Goal: Task Accomplishment & Management: Manage account settings

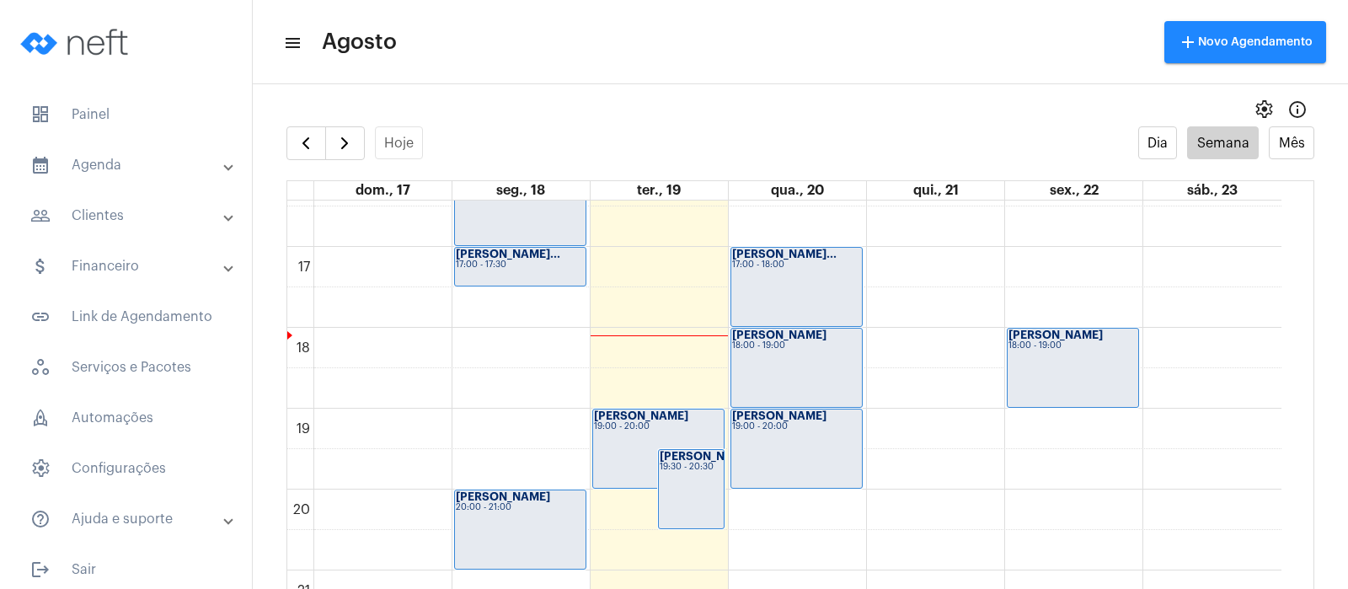
click at [789, 471] on div "[PERSON_NAME] 19:00 - 20:00" at bounding box center [796, 448] width 131 height 78
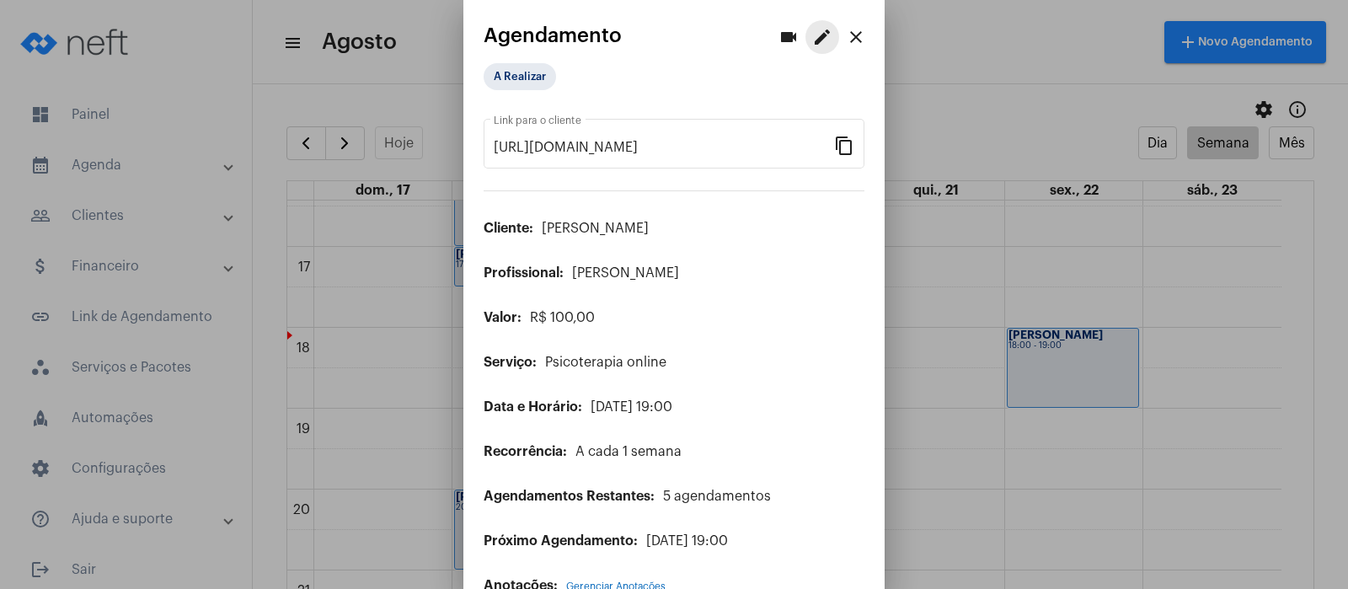
click at [812, 38] on mat-icon "edit" at bounding box center [822, 37] width 20 height 20
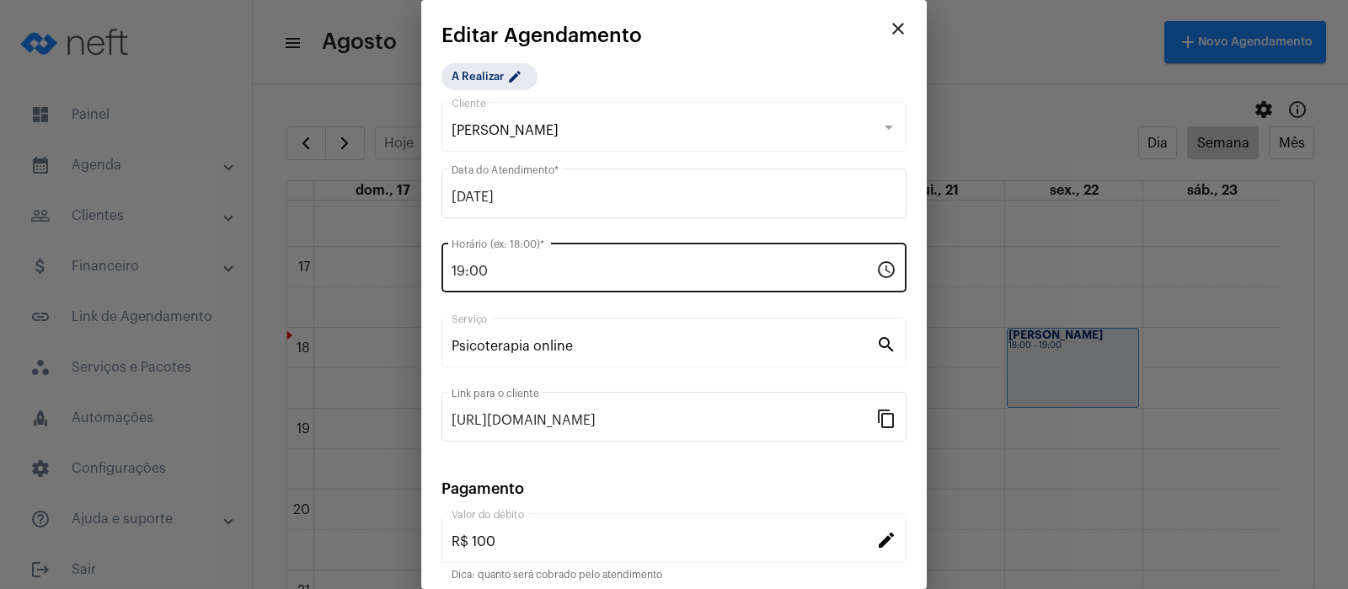
click at [510, 275] on input "19:00" at bounding box center [663, 271] width 424 height 15
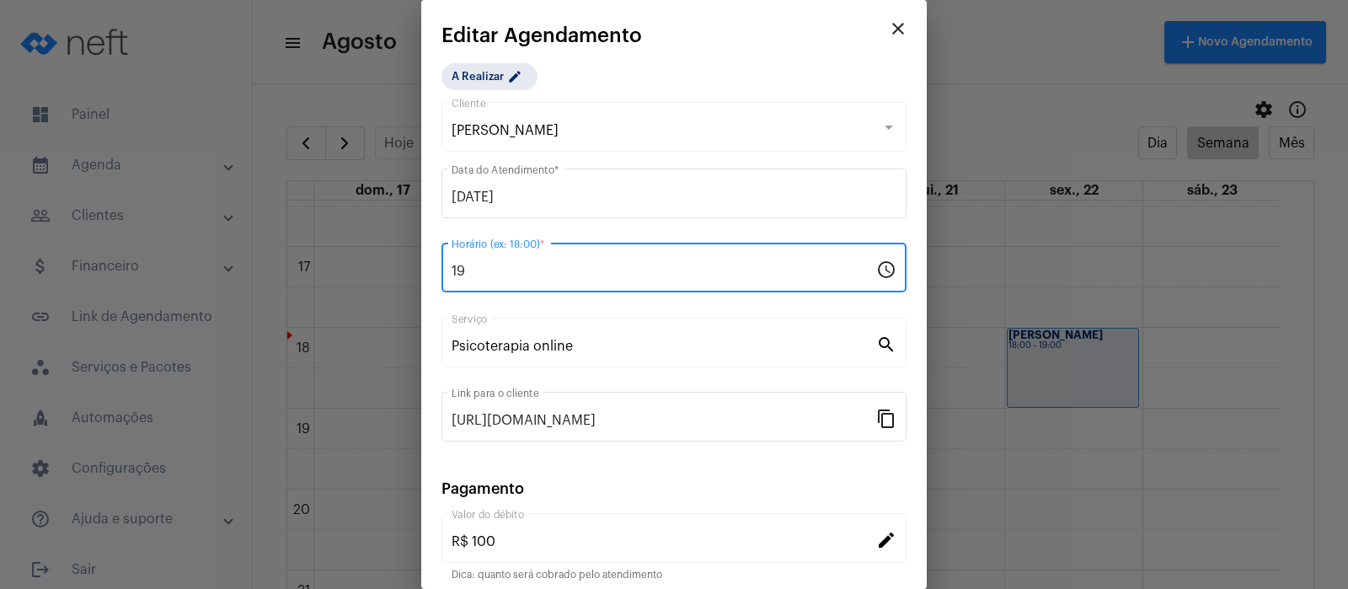
type input "1"
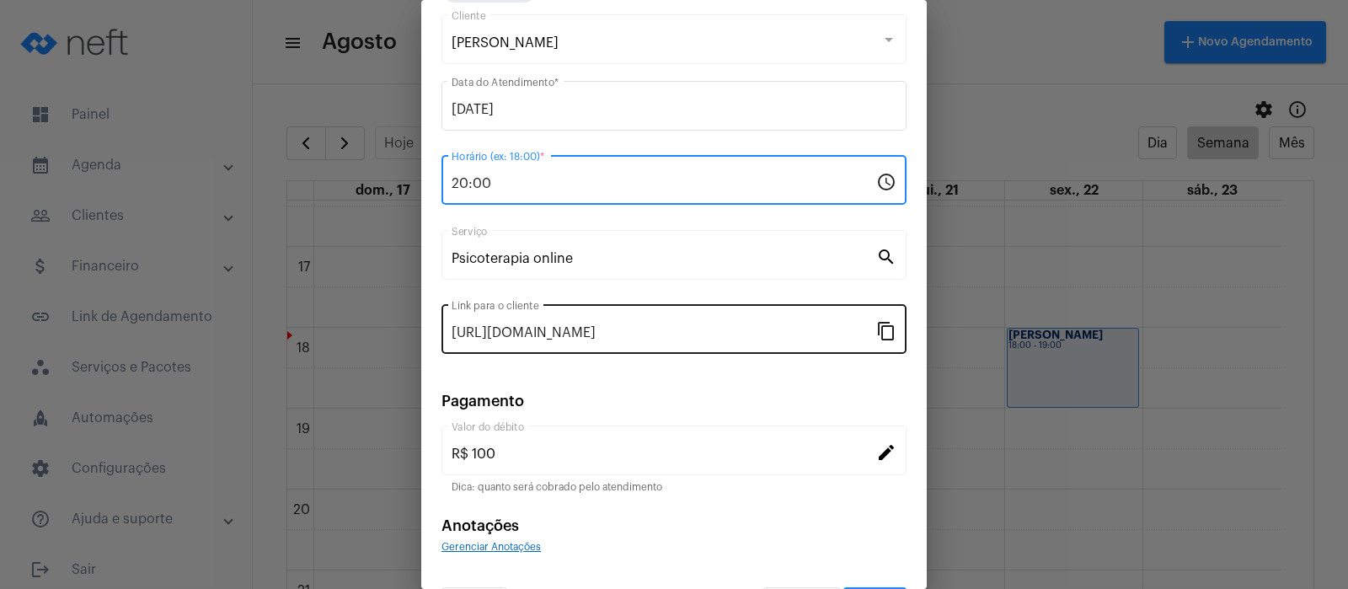
scroll to position [136, 0]
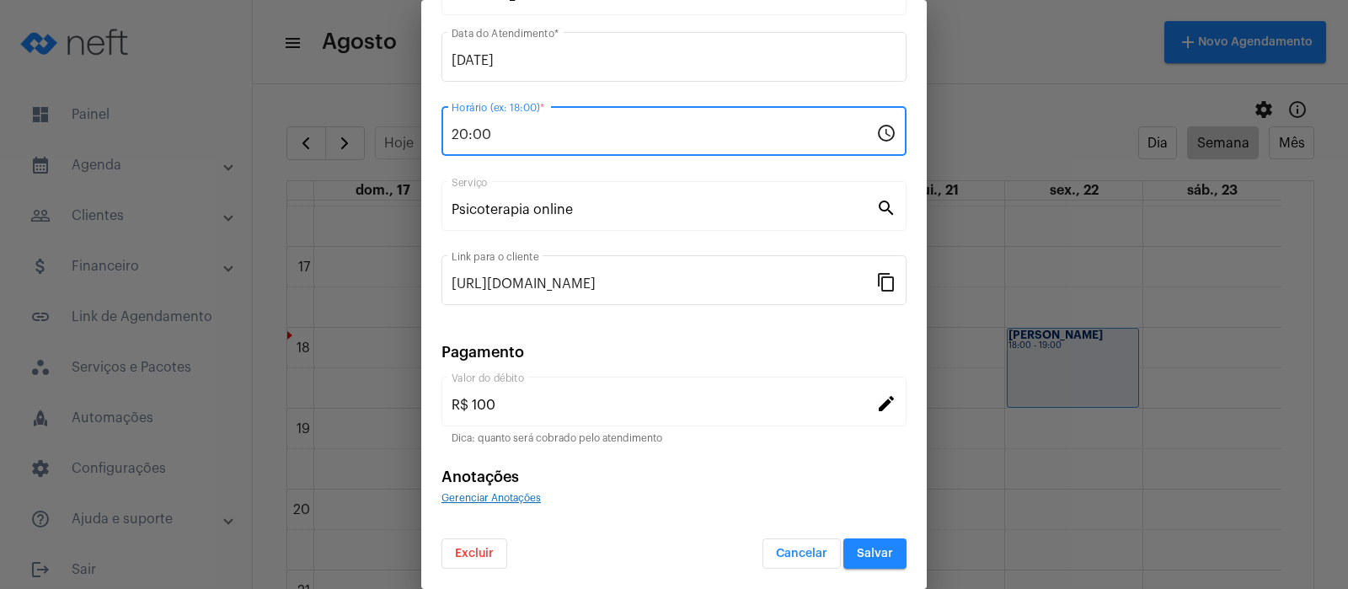
type input "20:00"
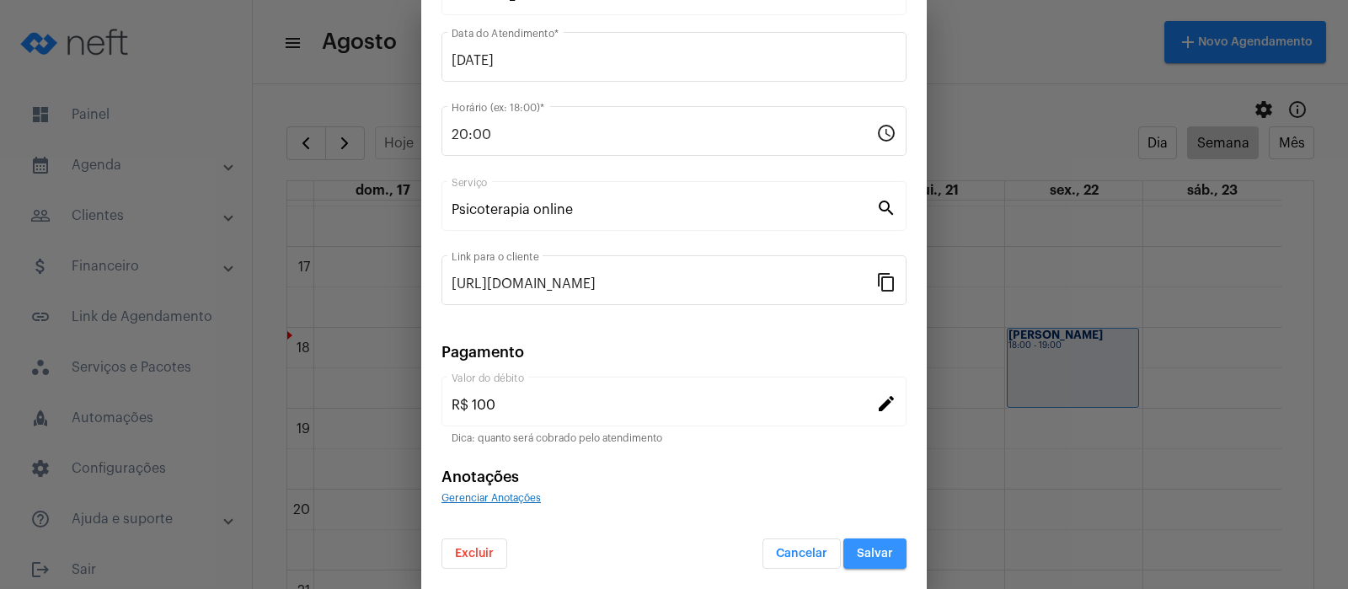
click at [857, 552] on span "Salvar" at bounding box center [875, 553] width 36 height 12
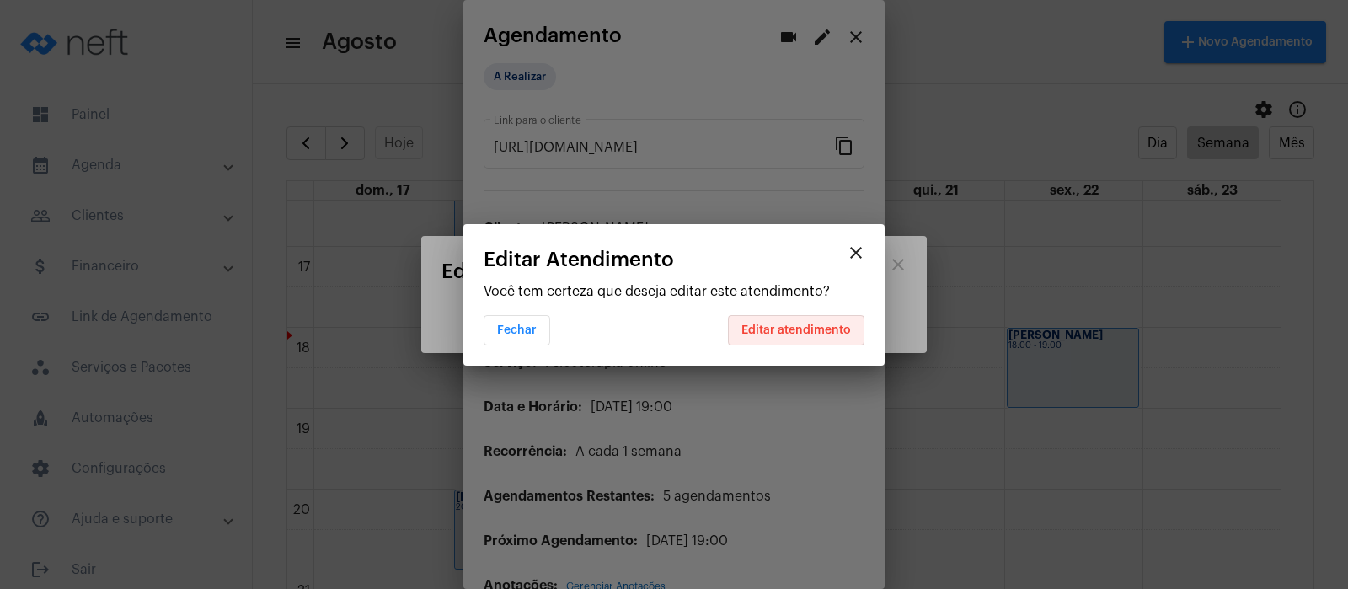
click at [798, 329] on span "Editar atendimento" at bounding box center [795, 330] width 109 height 12
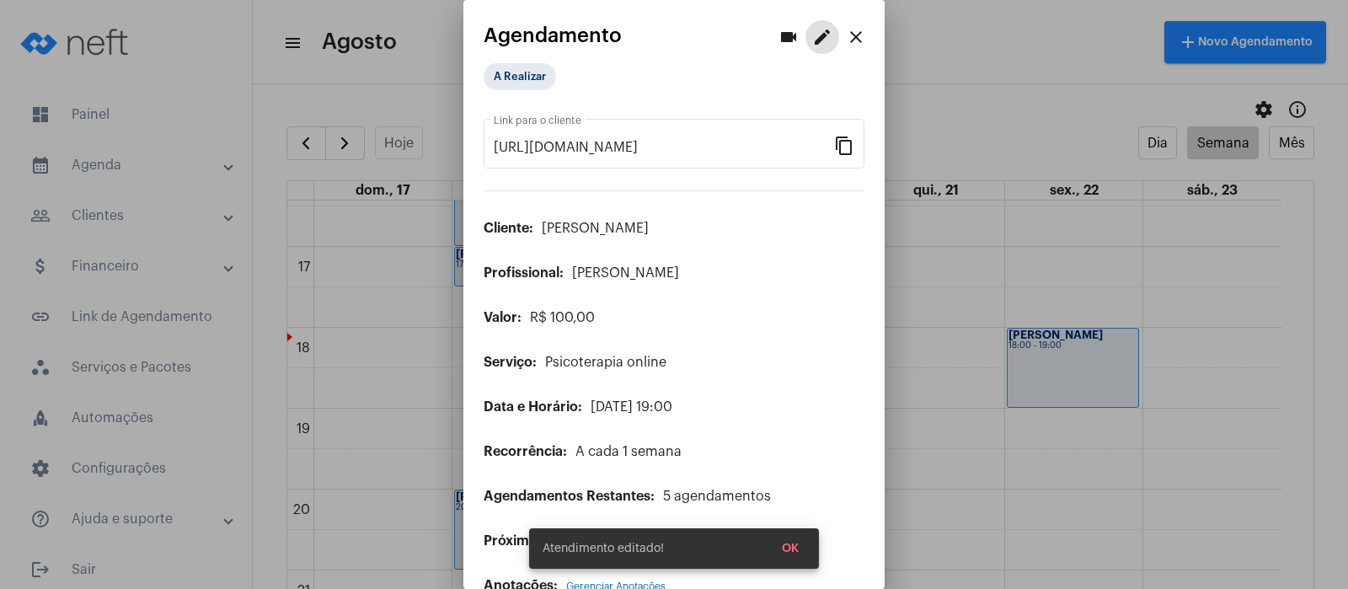
click at [782, 557] on button "OK" at bounding box center [790, 548] width 44 height 30
click at [846, 32] on mat-icon "close" at bounding box center [856, 37] width 20 height 20
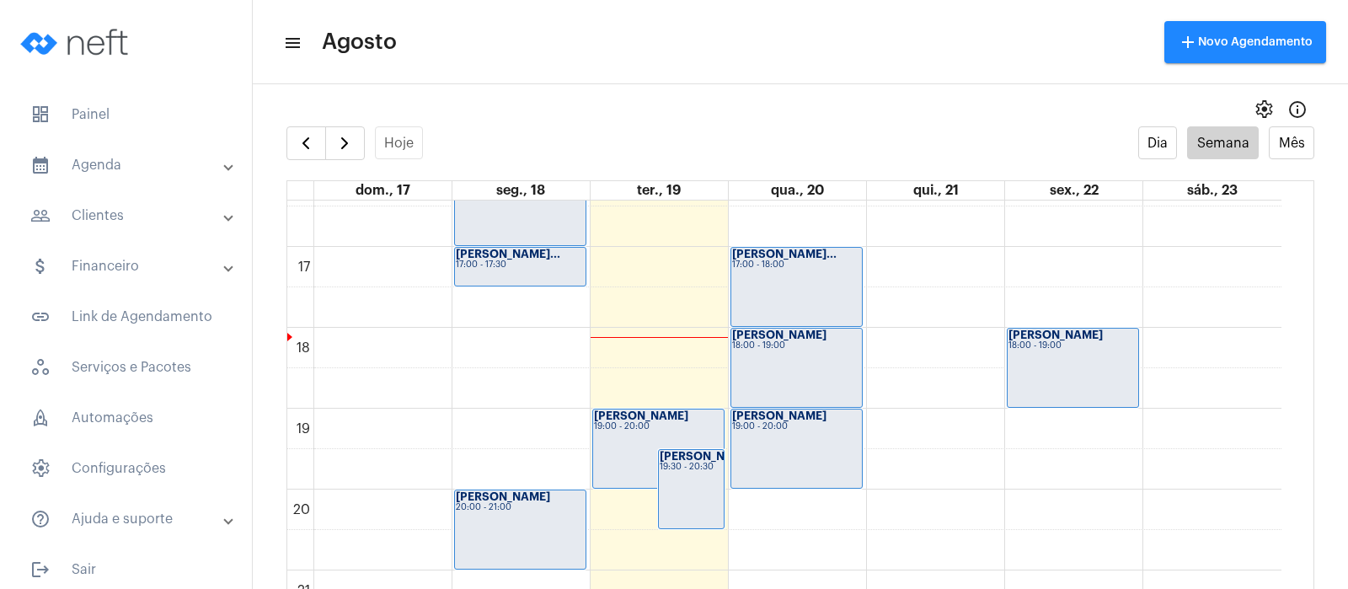
click at [109, 258] on mat-panel-title "attach_money Financeiro" at bounding box center [127, 266] width 195 height 20
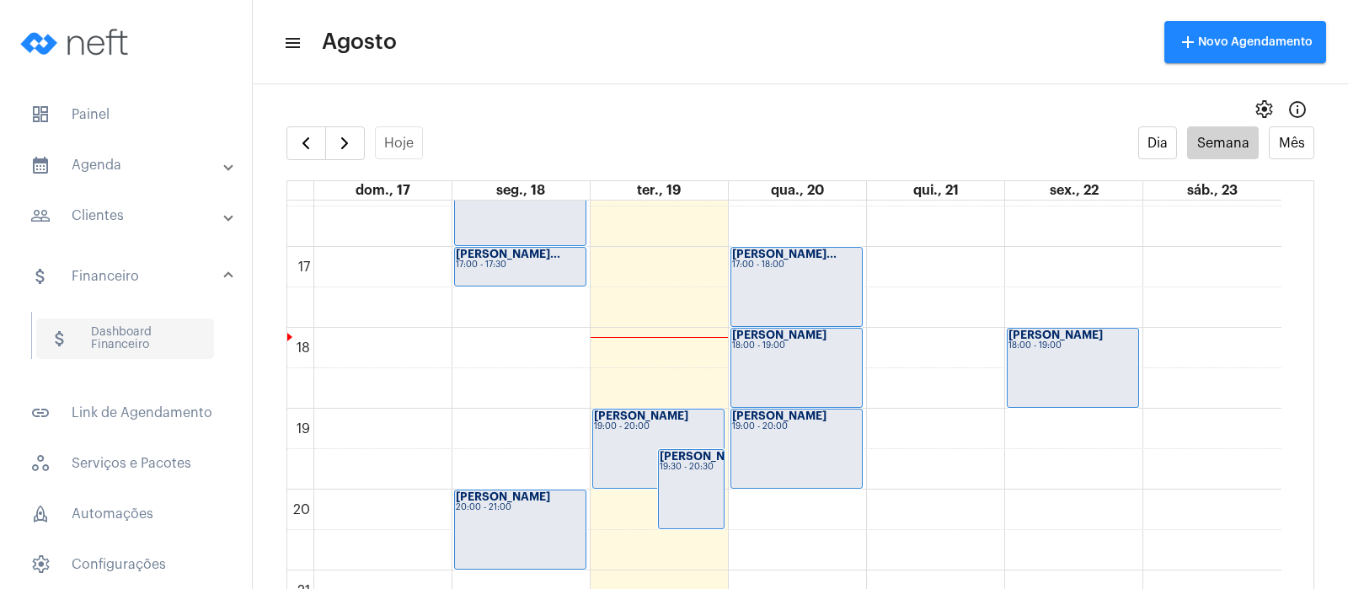
click at [111, 335] on span "attach_money Dashboard Financeiro" at bounding box center [125, 338] width 178 height 40
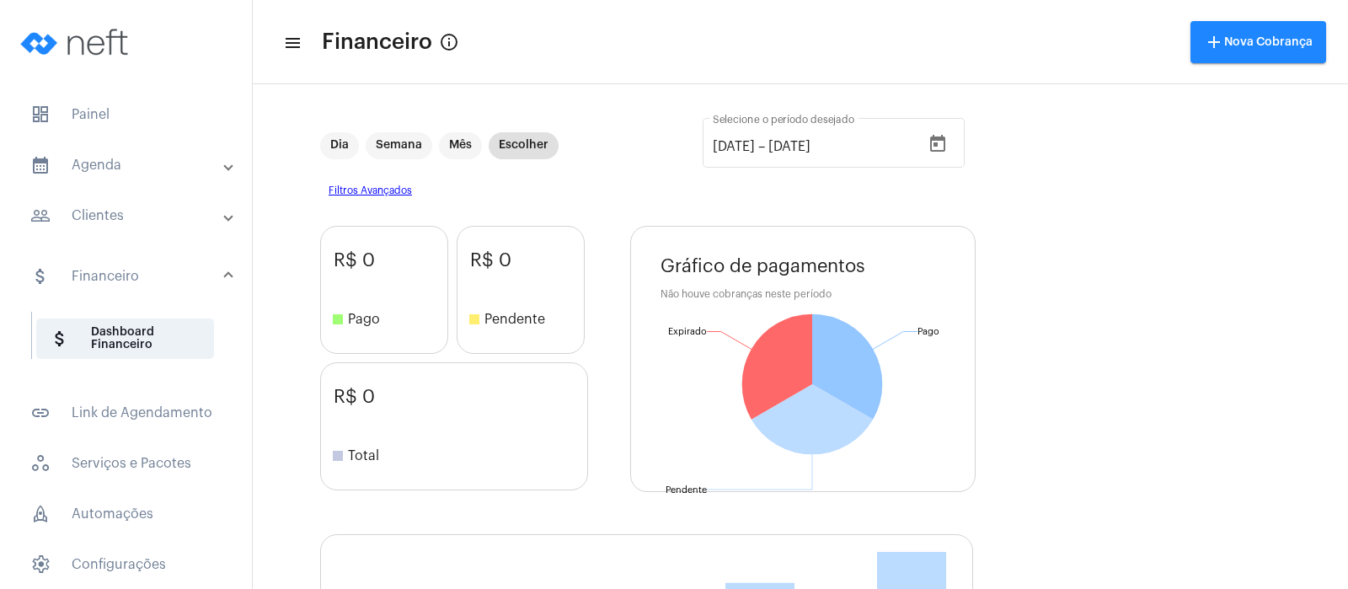
click at [101, 165] on mat-panel-title "calendar_month_outlined Agenda" at bounding box center [127, 165] width 195 height 20
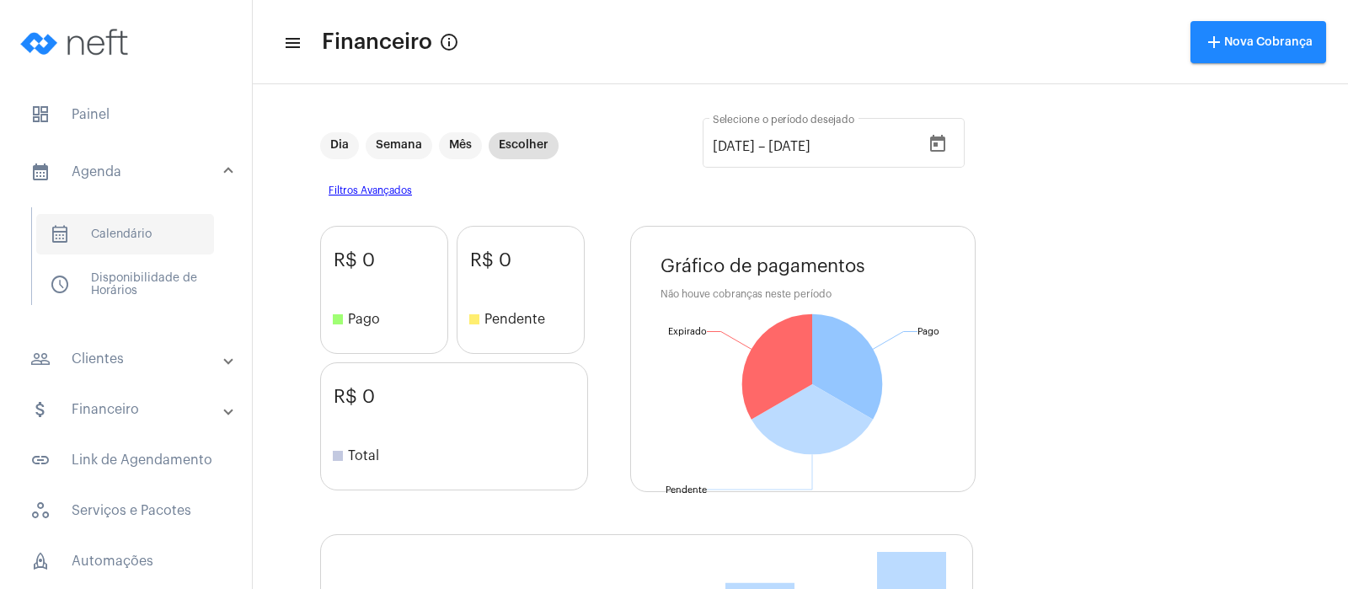
click at [136, 222] on span "calendar_month_outlined Calendário" at bounding box center [125, 234] width 178 height 40
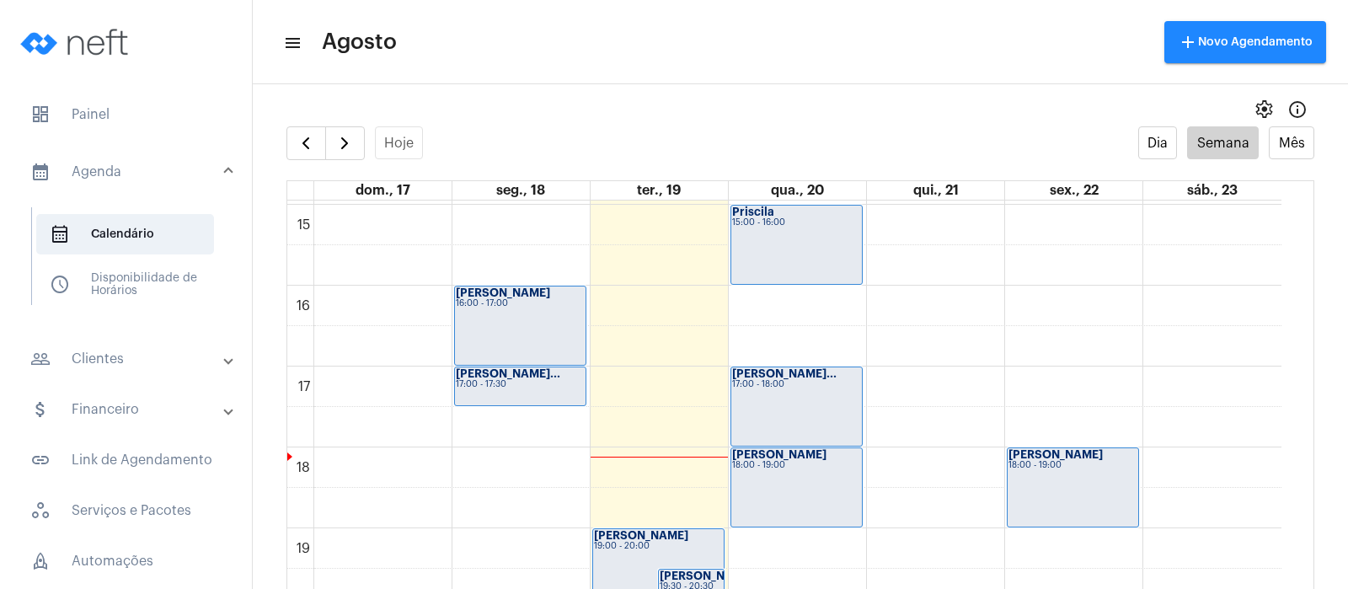
scroll to position [1328, 0]
